Goal: Book appointment/travel/reservation

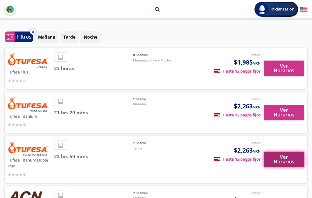
click at [279, 158] on button "Ver Horarios" at bounding box center [284, 159] width 41 height 15
